Goal: Navigation & Orientation: Find specific page/section

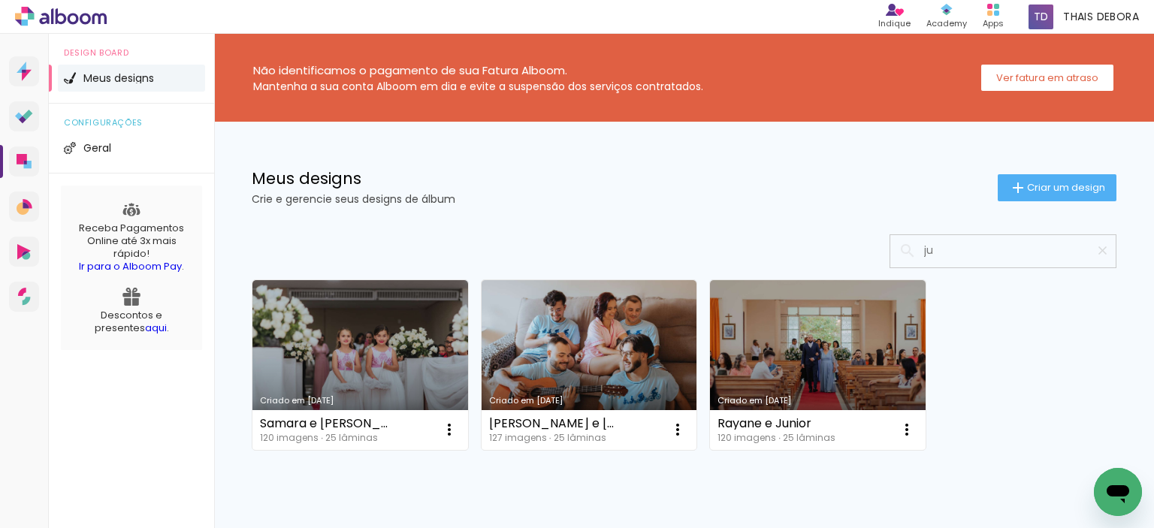
type input "j"
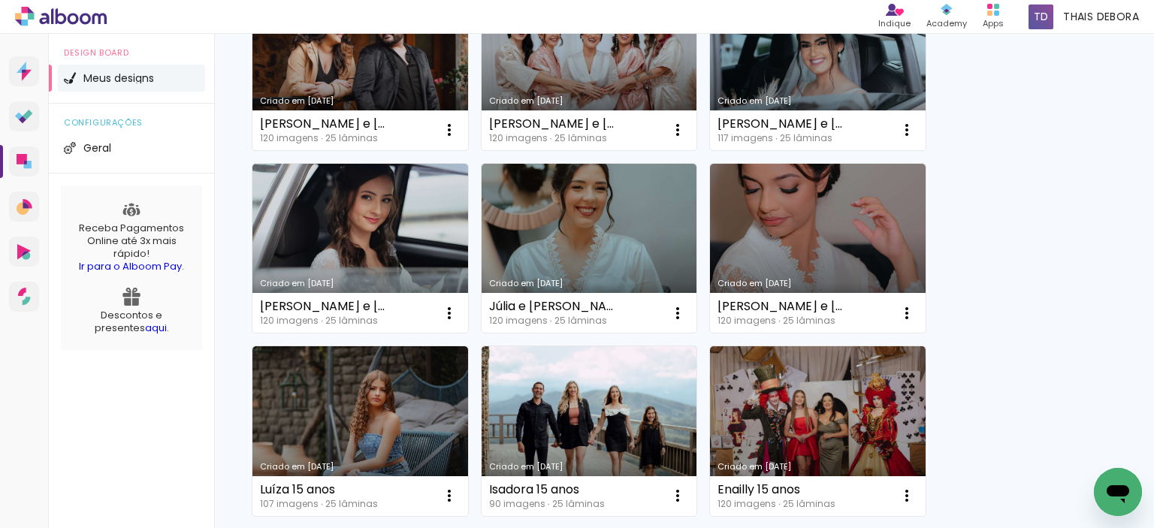
scroll to position [300, 0]
